Goal: Task Accomplishment & Management: Complete application form

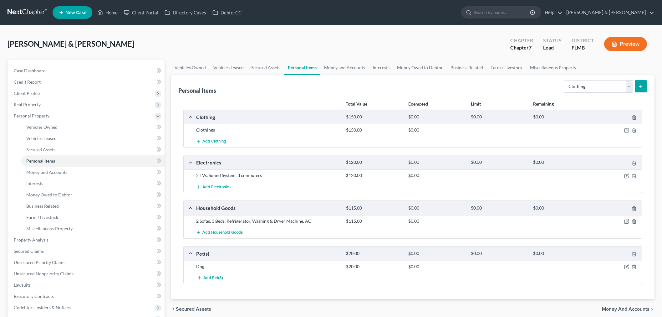
select select "clothing"
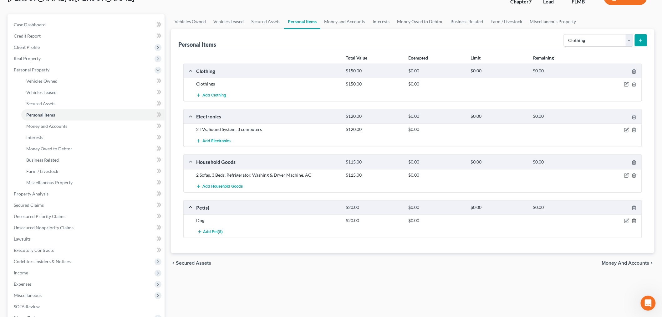
scroll to position [1142, 0]
click at [87, 126] on link "Money and Accounts" at bounding box center [92, 125] width 143 height 11
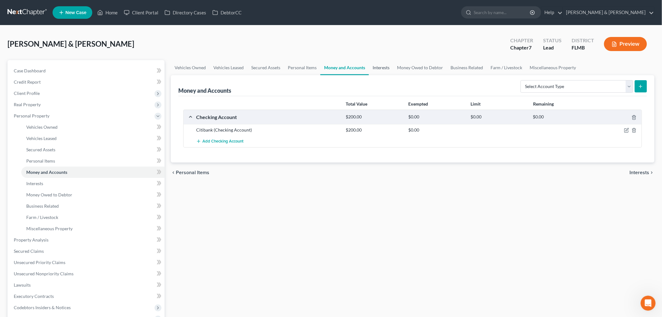
click at [383, 65] on link "Interests" at bounding box center [381, 67] width 24 height 15
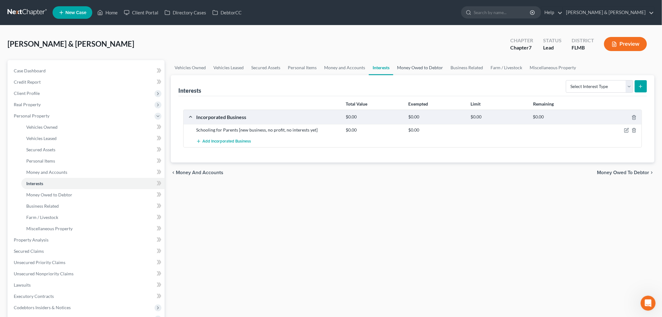
click at [423, 67] on link "Money Owed to Debtor" at bounding box center [419, 67] width 53 height 15
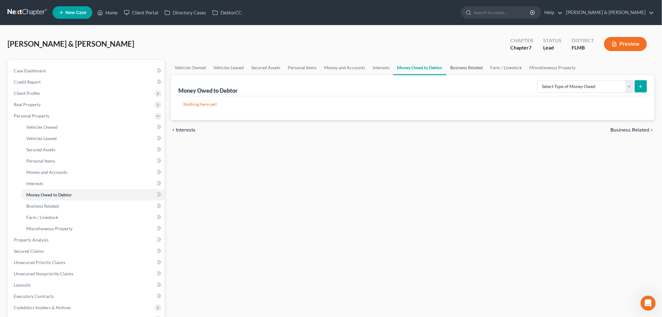
click at [466, 66] on link "Business Related" at bounding box center [466, 67] width 40 height 15
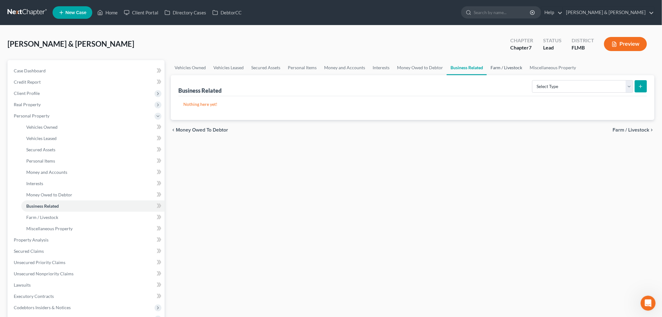
click at [514, 69] on link "Farm / Livestock" at bounding box center [506, 67] width 39 height 15
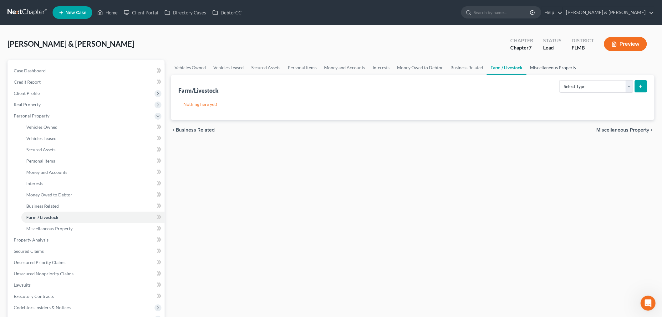
click at [558, 68] on link "Miscellaneous Property" at bounding box center [553, 67] width 54 height 15
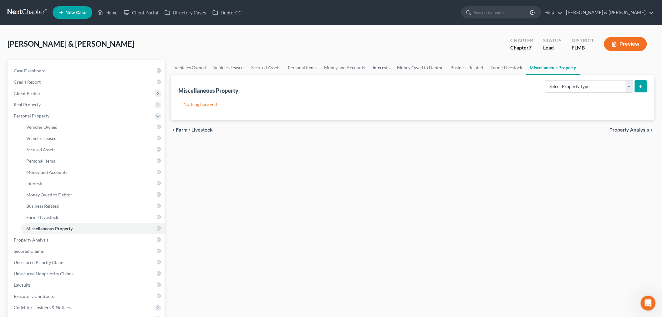
click at [380, 67] on link "Interests" at bounding box center [381, 67] width 24 height 15
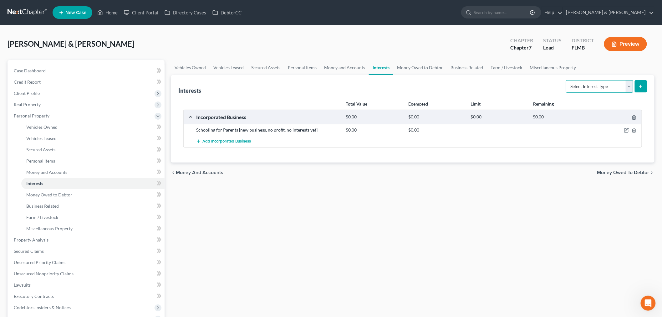
click at [607, 89] on select "Select Interest Type 401K Annuity Bond Education IRA Government Bond Government…" at bounding box center [599, 86] width 67 height 13
click at [606, 88] on select "Select Interest Type 401K Annuity Bond Education IRA Government Bond Government…" at bounding box center [599, 86] width 67 height 13
click at [345, 66] on link "Money and Accounts" at bounding box center [344, 67] width 48 height 15
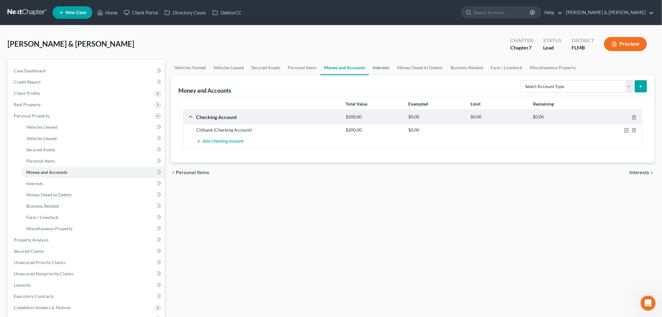
click at [377, 66] on link "Interests" at bounding box center [381, 67] width 24 height 15
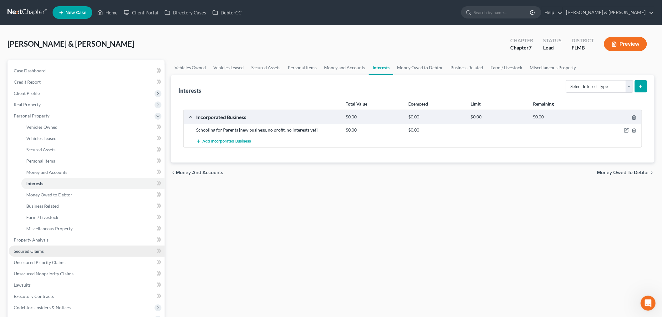
click at [45, 251] on link "Secured Claims" at bounding box center [87, 250] width 156 height 11
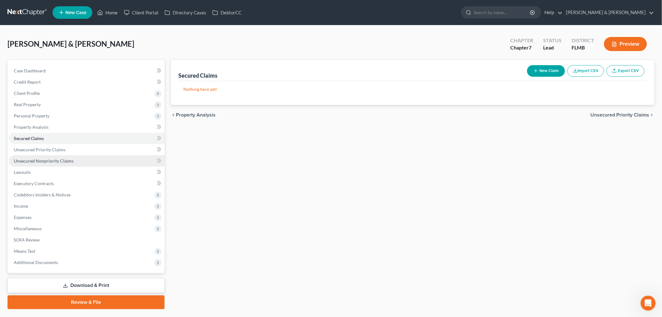
click at [47, 161] on span "Unsecured Nonpriority Claims" at bounding box center [44, 160] width 60 height 5
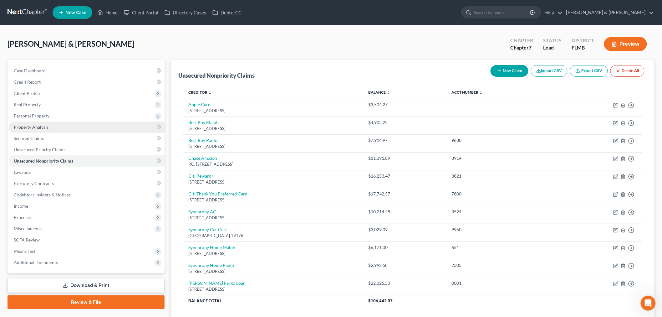
drag, startPoint x: 48, startPoint y: 118, endPoint x: 47, endPoint y: 122, distance: 4.1
click at [48, 118] on span "Personal Property" at bounding box center [87, 115] width 156 height 11
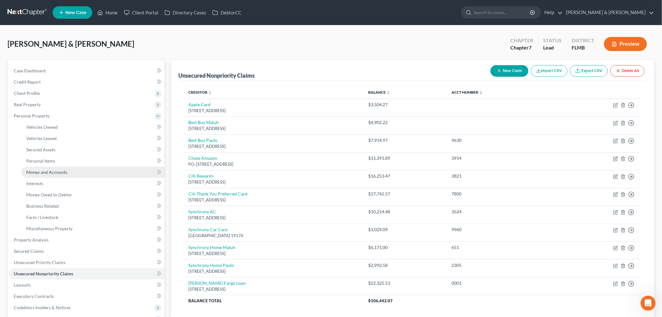
click at [47, 176] on link "Money and Accounts" at bounding box center [92, 171] width 143 height 11
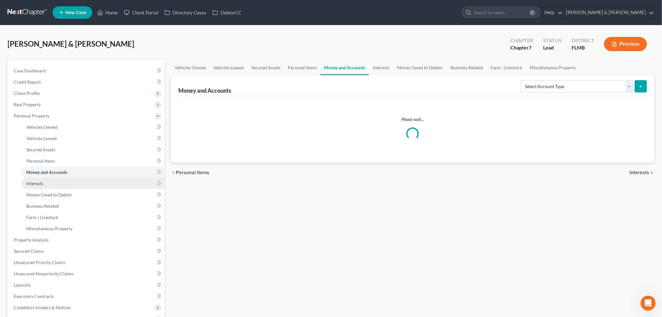
click at [46, 182] on link "Interests" at bounding box center [92, 183] width 143 height 11
